Goal: Information Seeking & Learning: Find specific fact

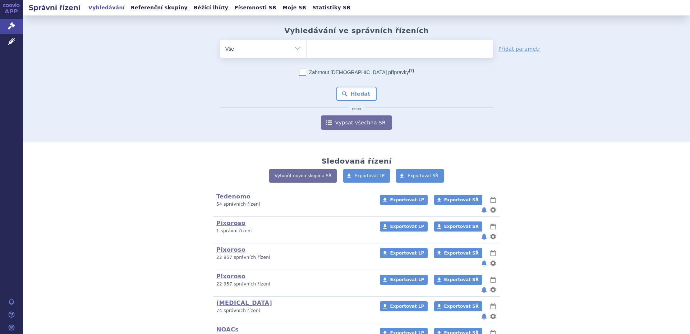
click at [349, 53] on ul at bounding box center [400, 47] width 187 height 15
click at [307, 53] on select at bounding box center [306, 49] width 0 height 18
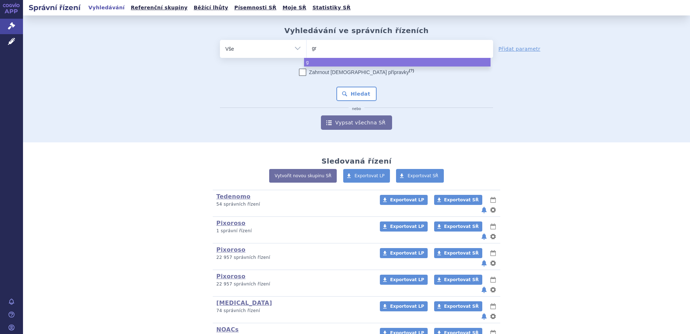
type input "gri"
type input "grib"
type input "gribe"
type input "gribero"
select select "gribero"
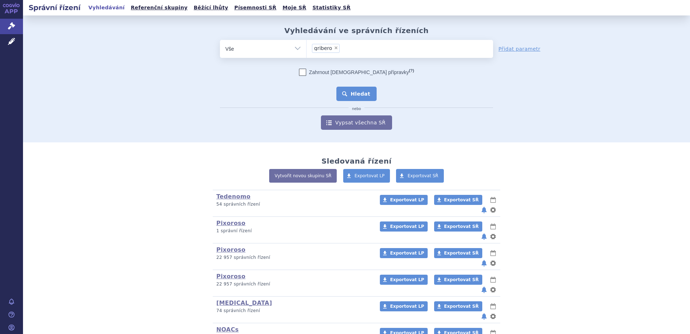
click at [360, 89] on button "Hledat" at bounding box center [356, 94] width 41 height 14
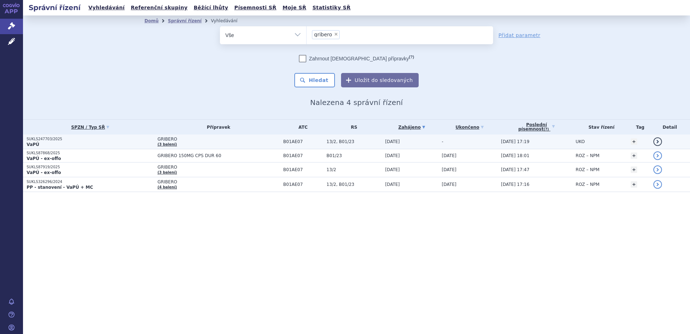
click at [267, 144] on td "GRIBERO (3 balení)" at bounding box center [217, 141] width 126 height 15
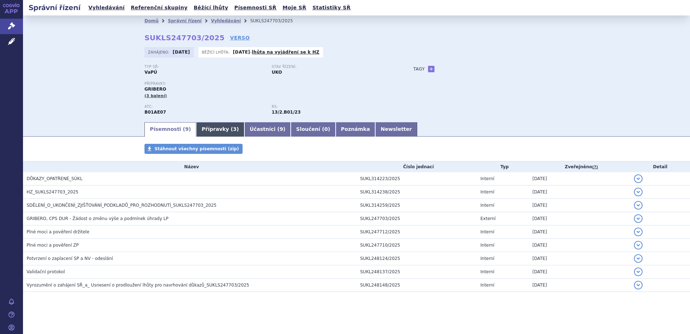
click at [208, 130] on link "Přípravky ( 3 )" at bounding box center [220, 129] width 48 height 14
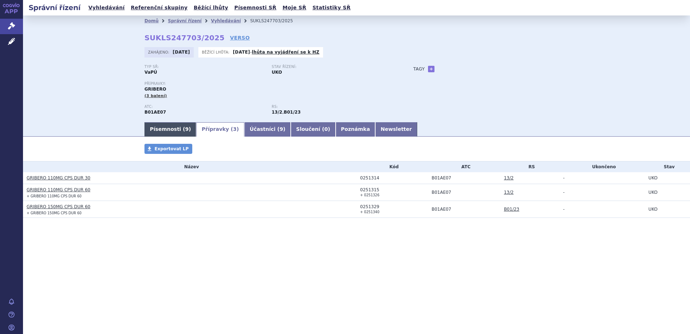
click at [177, 128] on link "Písemnosti ( 9 )" at bounding box center [170, 129] width 52 height 14
